Goal: Task Accomplishment & Management: Use online tool/utility

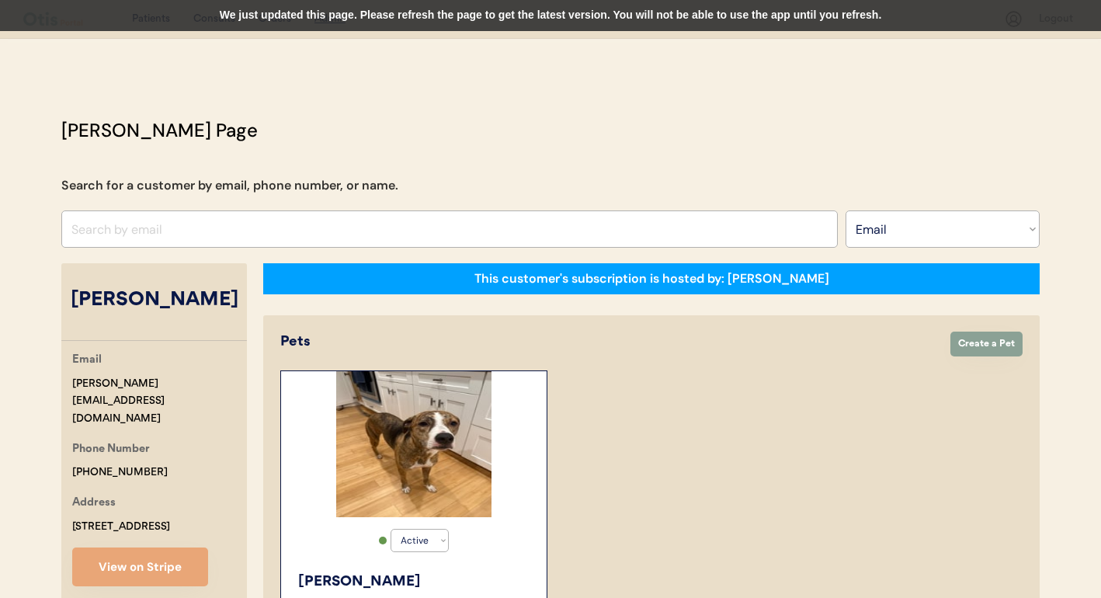
select select ""Email""
select select "true"
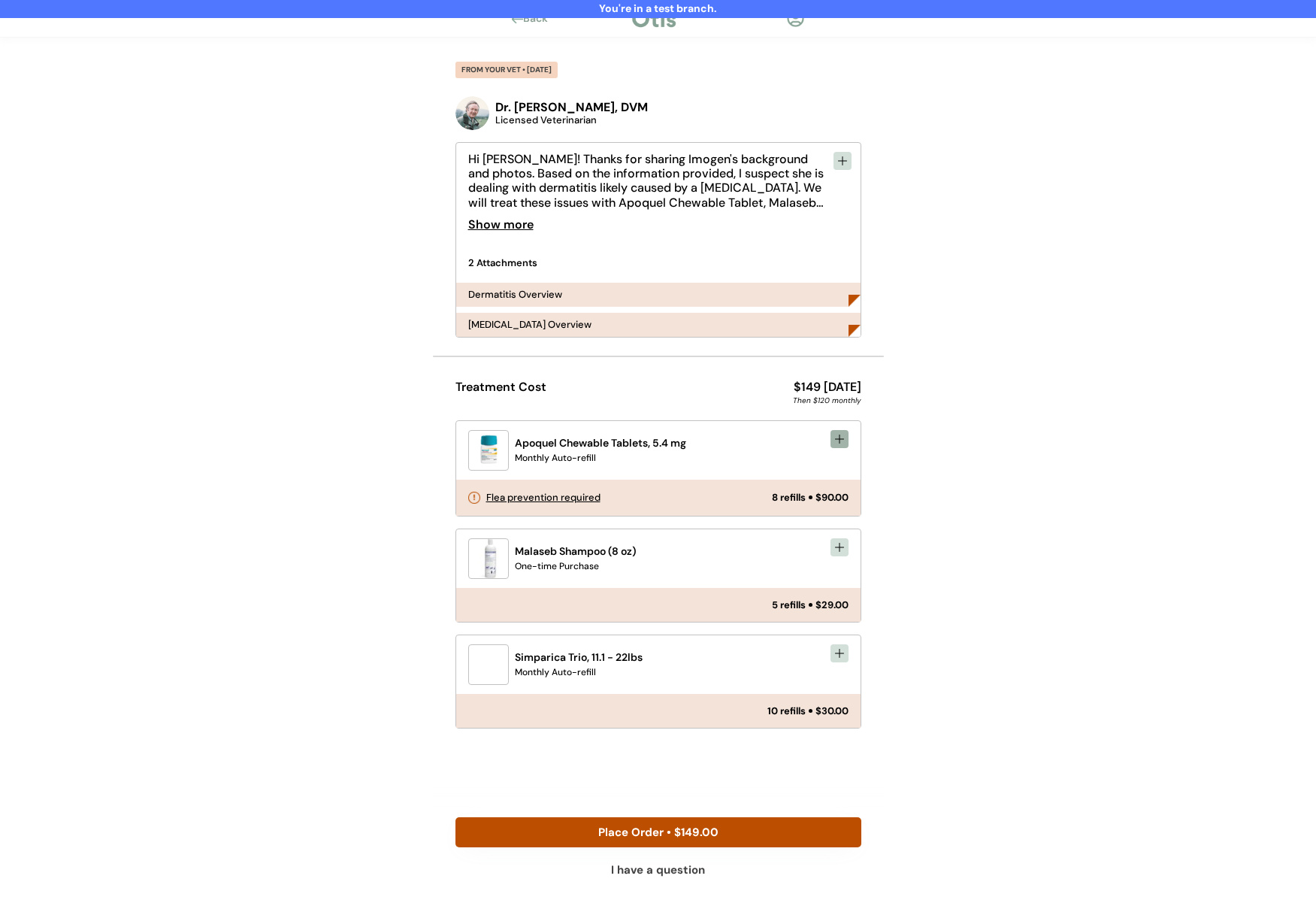
click at [845, 443] on icon at bounding box center [840, 439] width 12 height 12
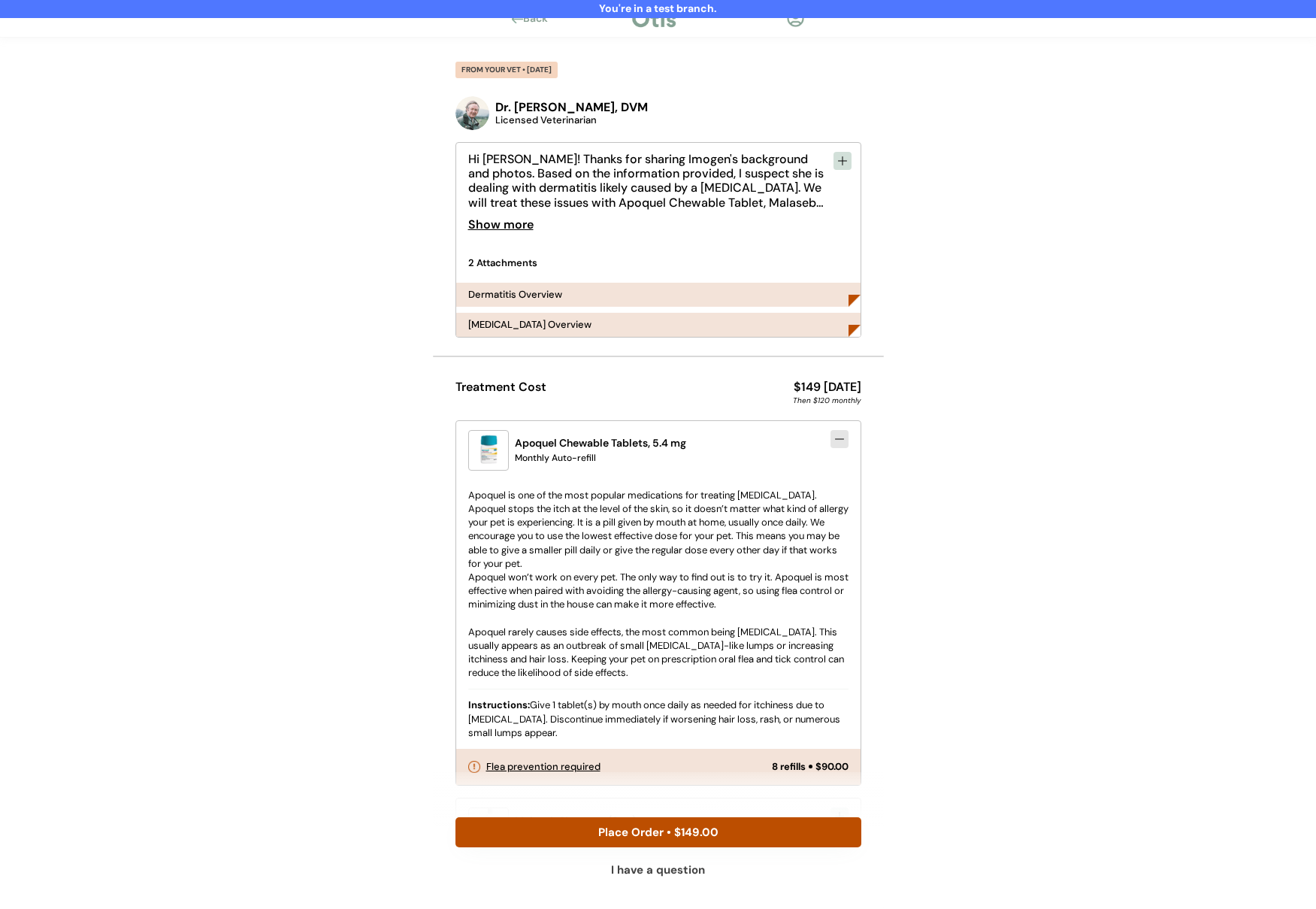
click at [507, 228] on div "Show more" at bounding box center [502, 225] width 66 height 30
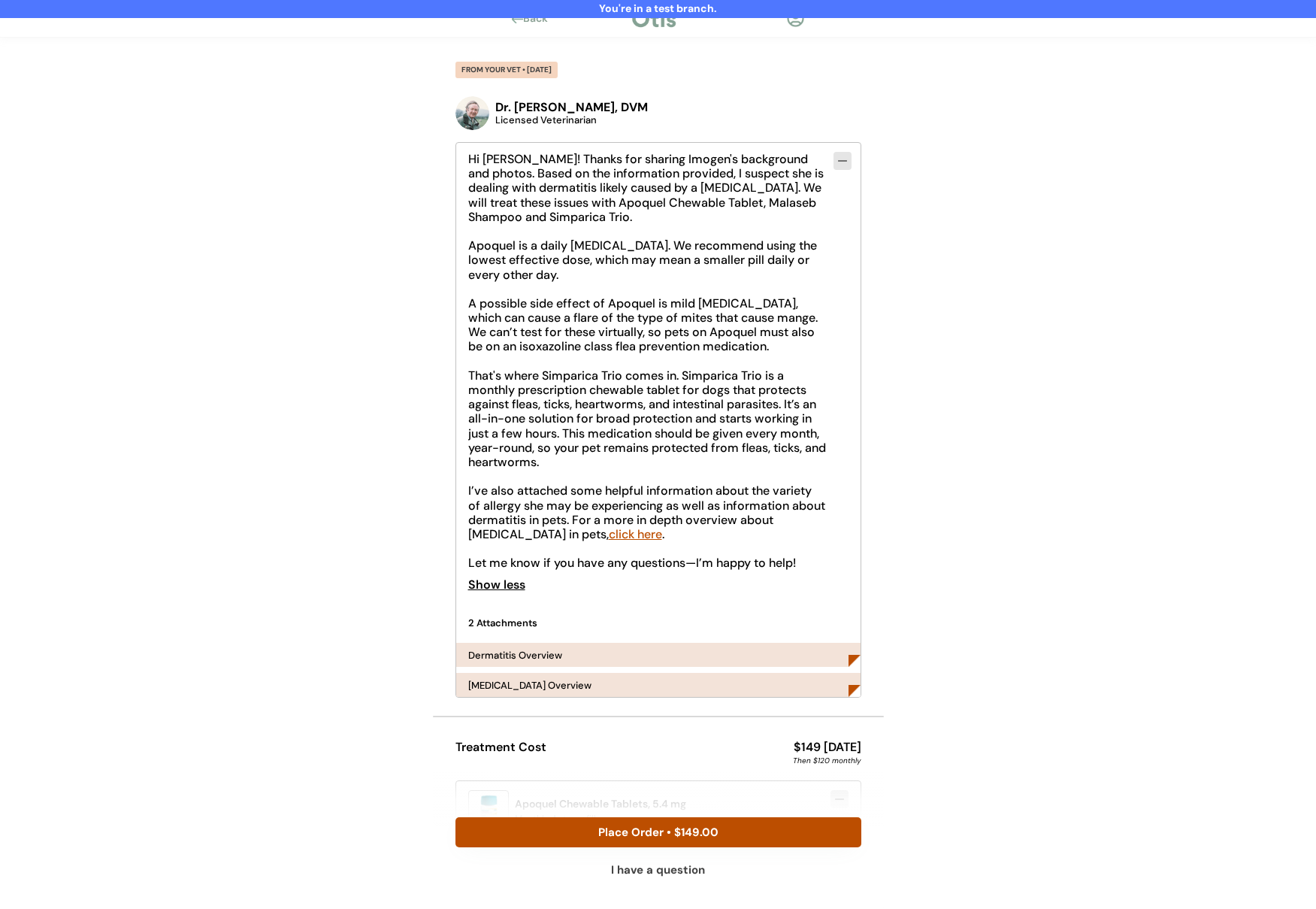
click at [609, 532] on link "click here" at bounding box center [635, 533] width 53 height 15
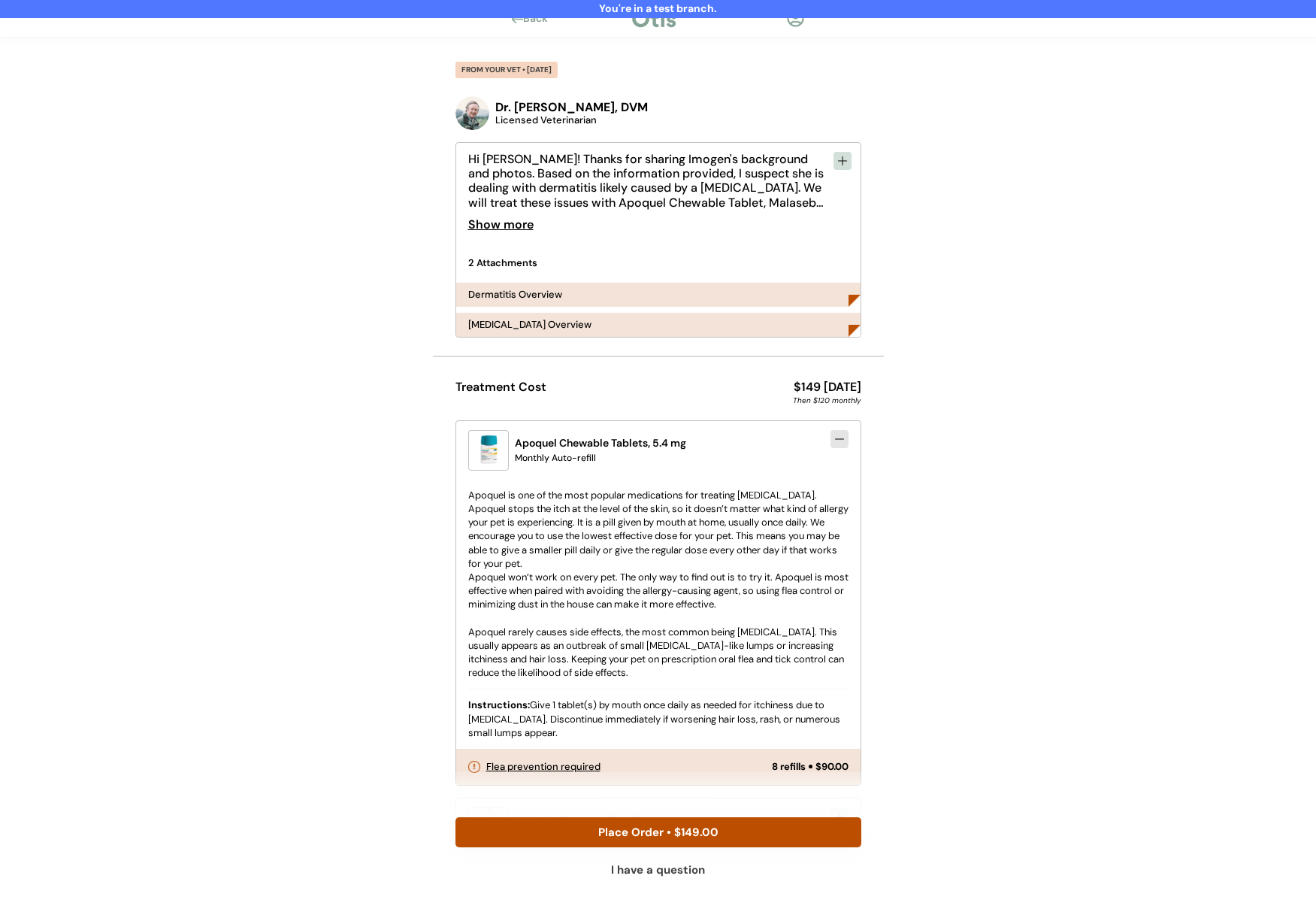
click at [519, 229] on div "Show more" at bounding box center [502, 225] width 66 height 30
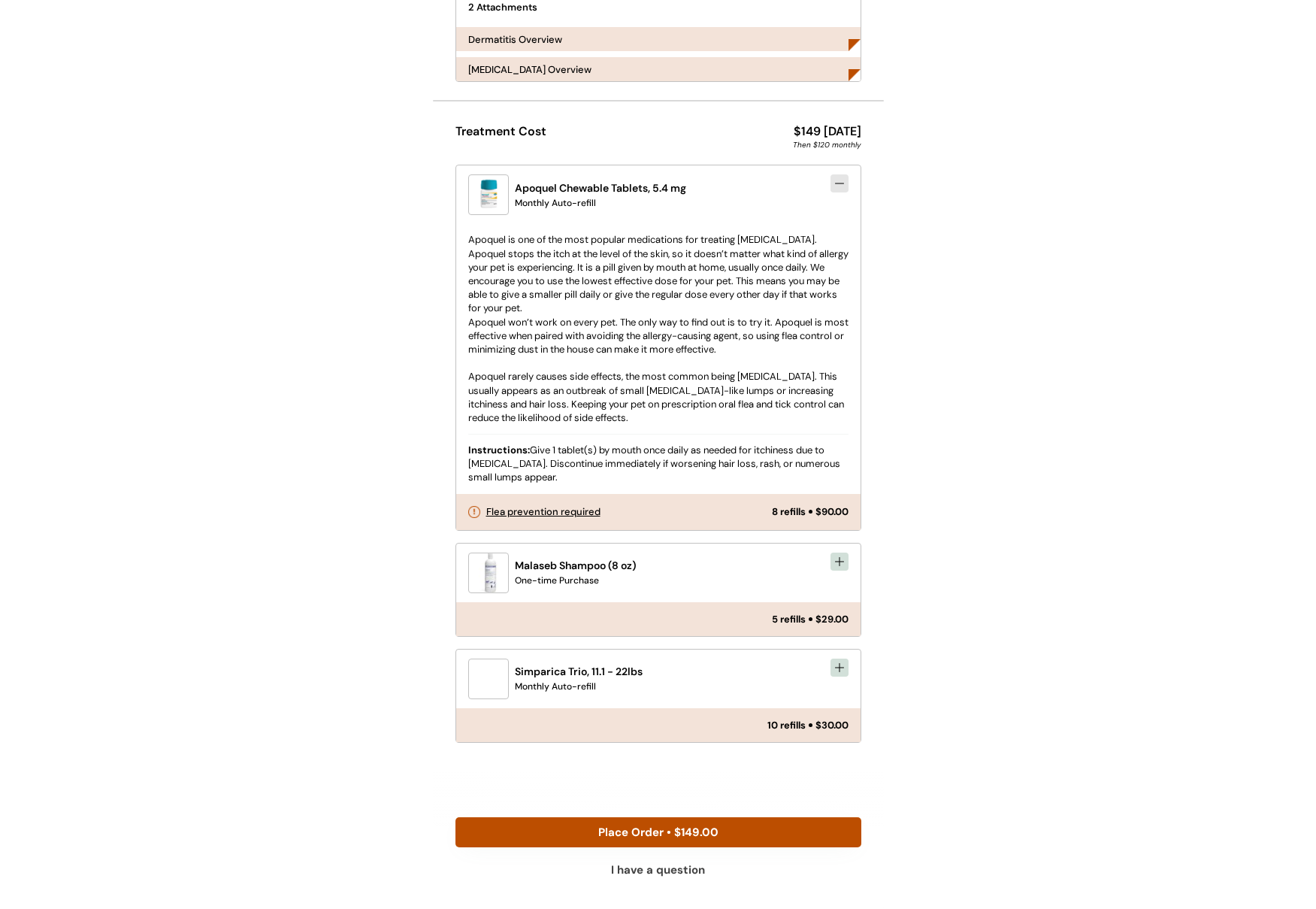
scroll to position [614, 0]
click at [293, 576] on div "You're in a test branch. Back FROM YOUR VET • AUG 20, 2025 Dr. James Harriet, D…" at bounding box center [658, 167] width 1316 height 1561
